Goal: Navigation & Orientation: Find specific page/section

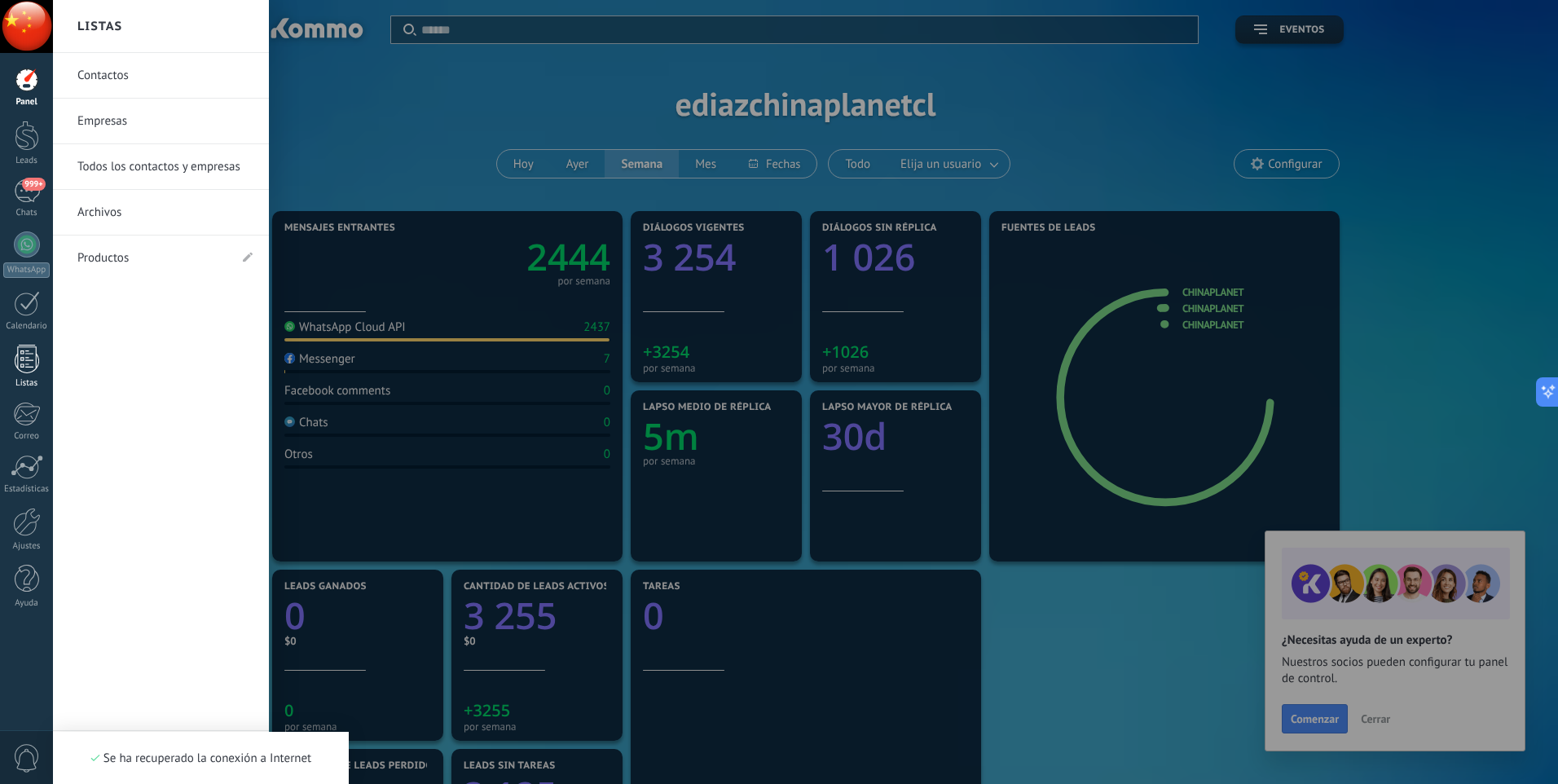
click at [40, 359] on link "Listas" at bounding box center [26, 366] width 53 height 44
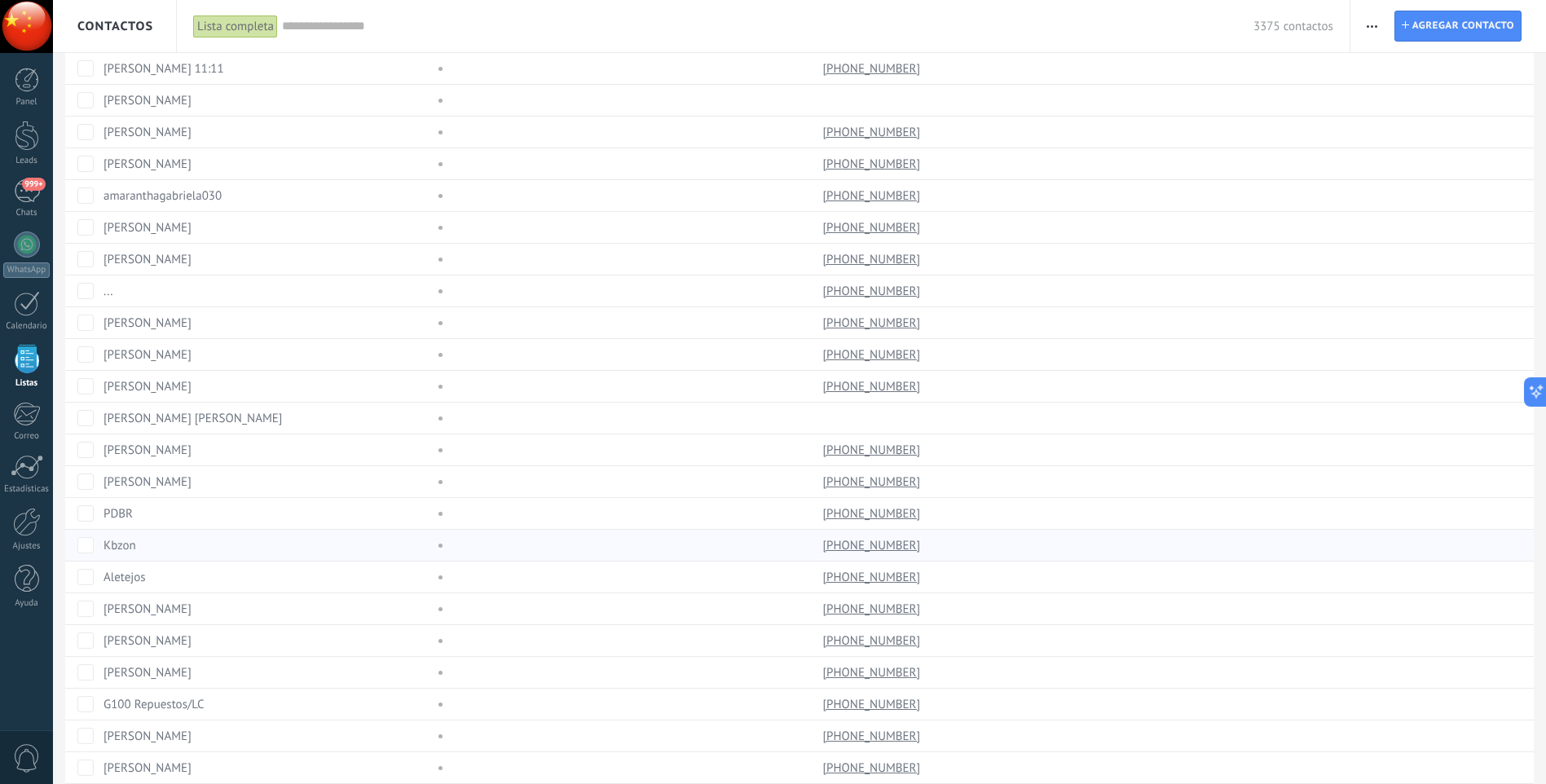
scroll to position [957, 0]
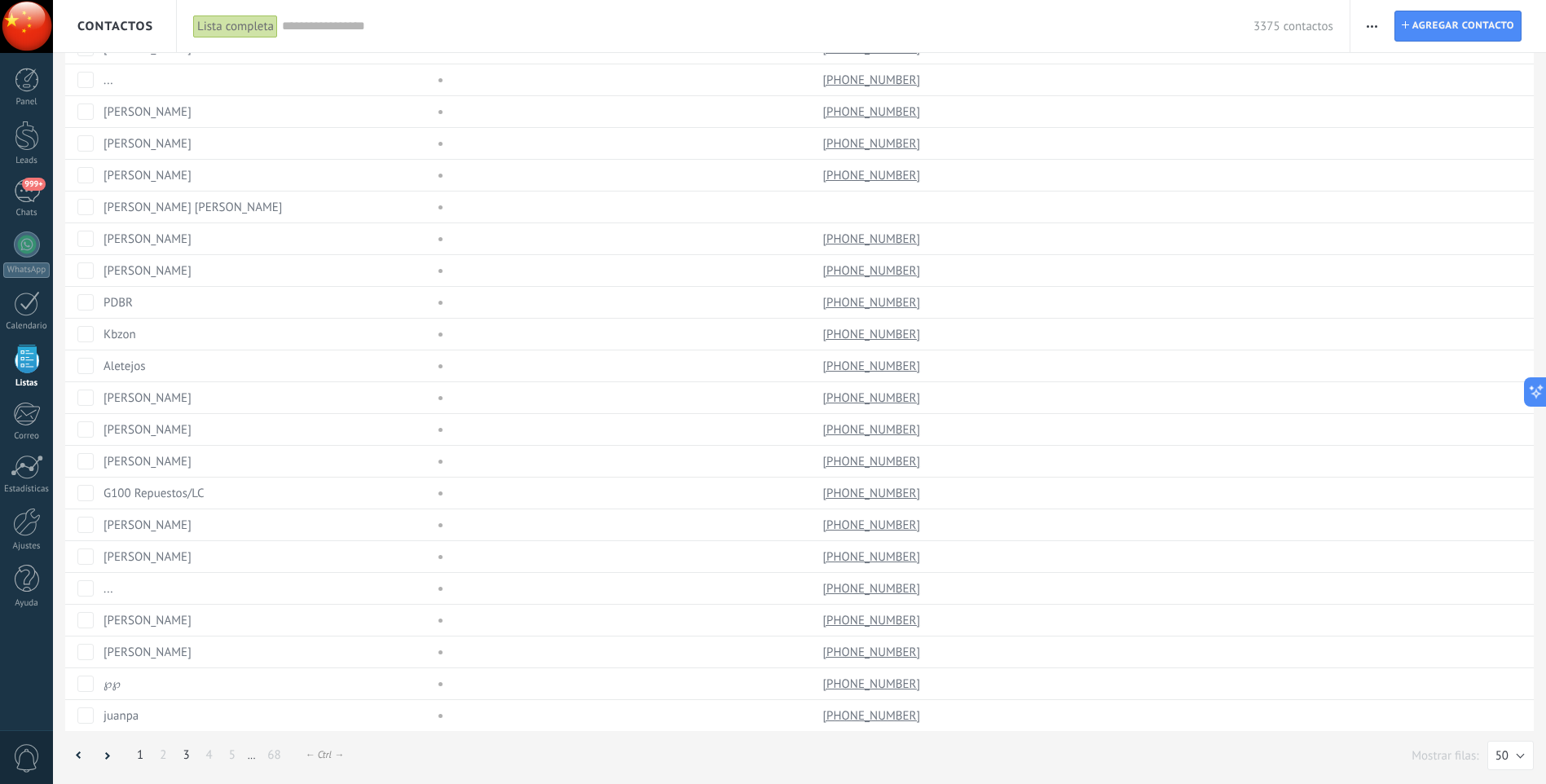
click at [186, 755] on link "3" at bounding box center [185, 755] width 22 height 32
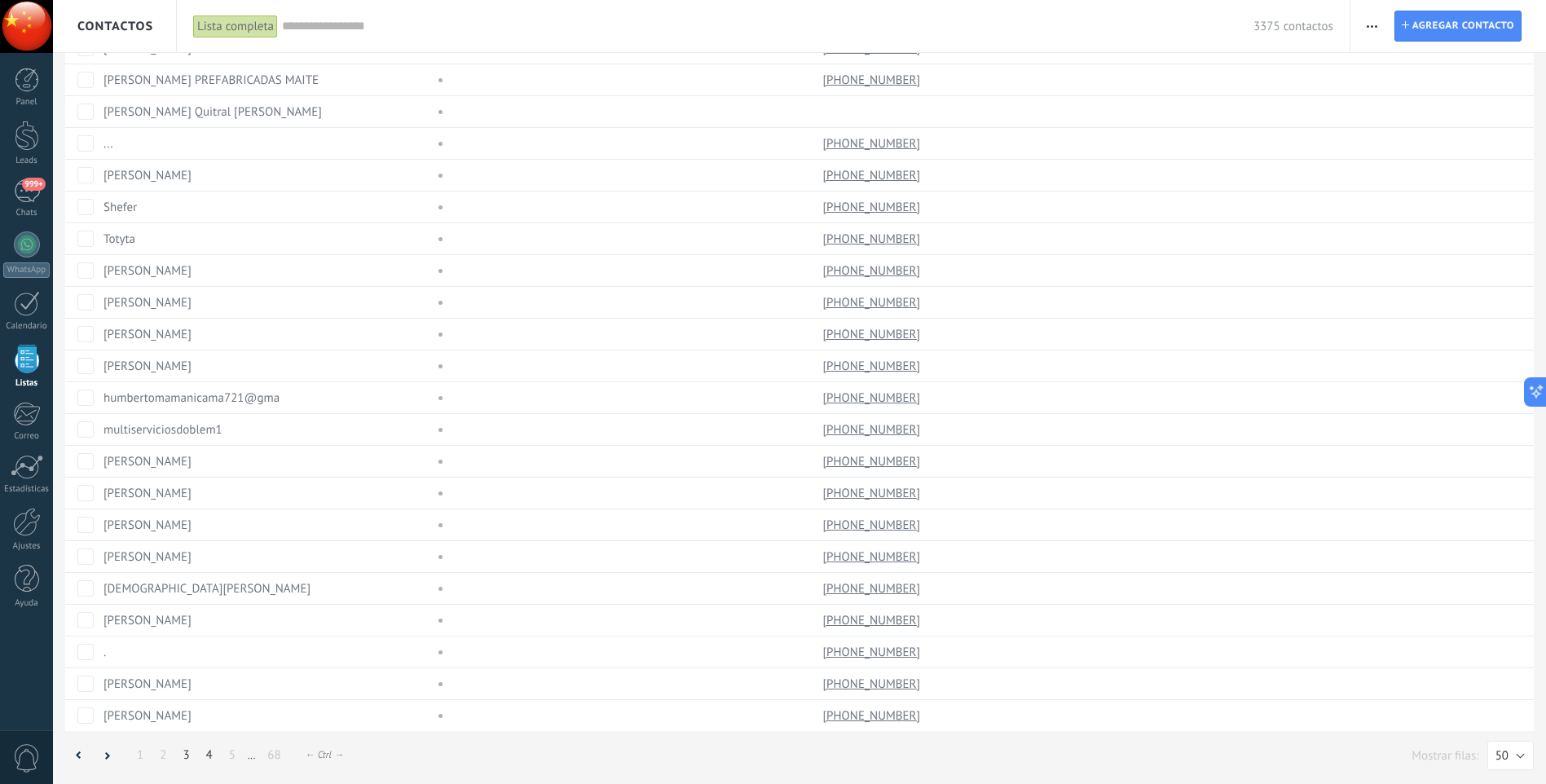
click at [206, 760] on link "4" at bounding box center [208, 755] width 22 height 32
